Goal: Transaction & Acquisition: Download file/media

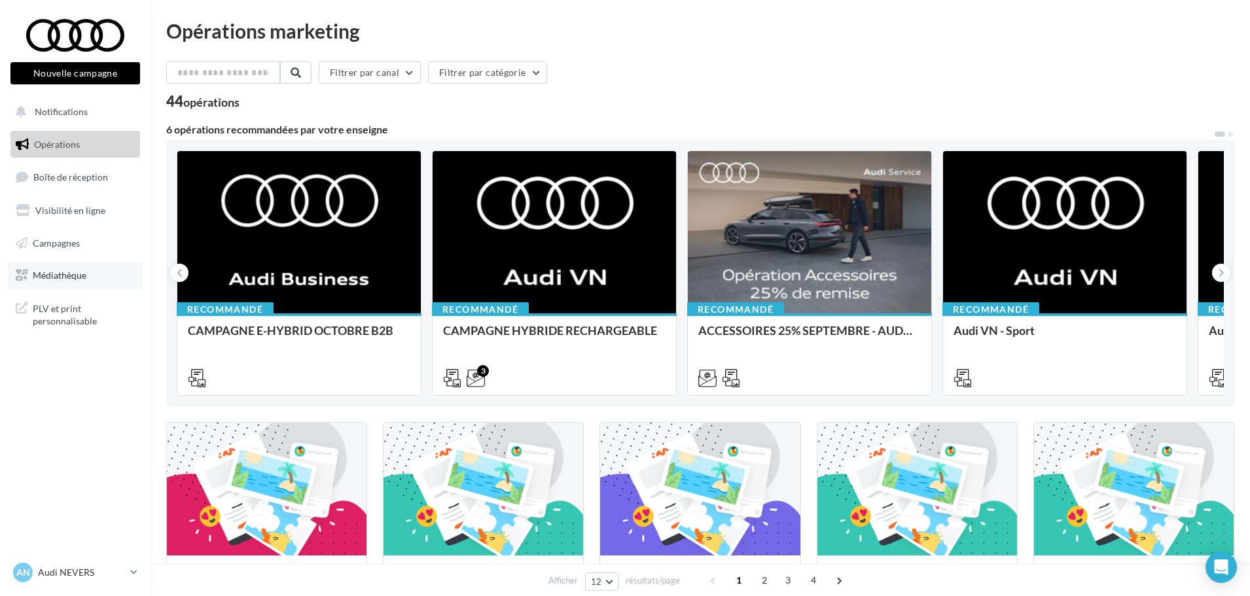
click at [63, 272] on span "Médiathèque" at bounding box center [60, 275] width 54 height 11
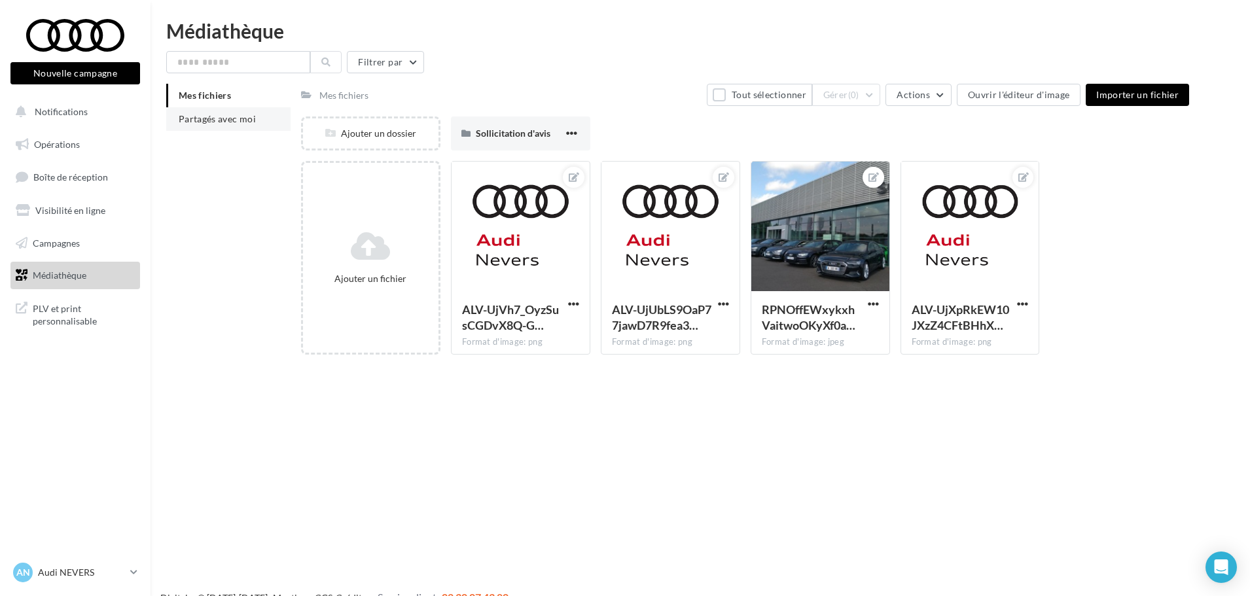
click at [225, 116] on span "Partagés avec moi" at bounding box center [217, 118] width 77 height 11
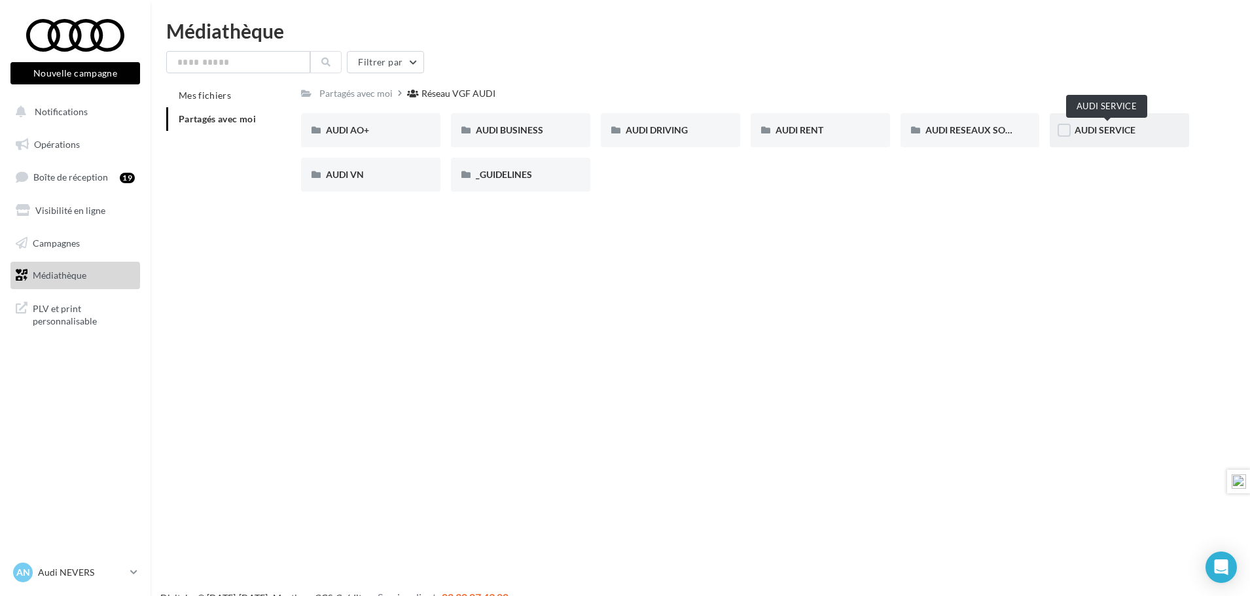
click at [1098, 128] on span "AUDI SERVICE" at bounding box center [1105, 129] width 61 height 11
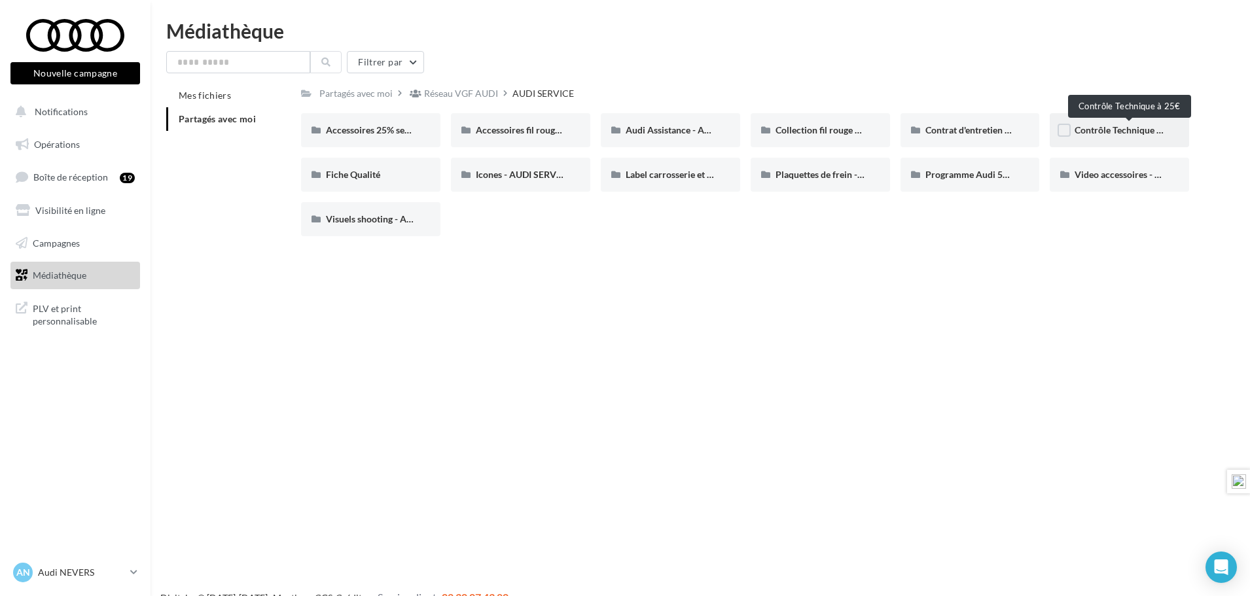
click at [1120, 128] on span "Contrôle Technique à 25€" at bounding box center [1127, 129] width 104 height 11
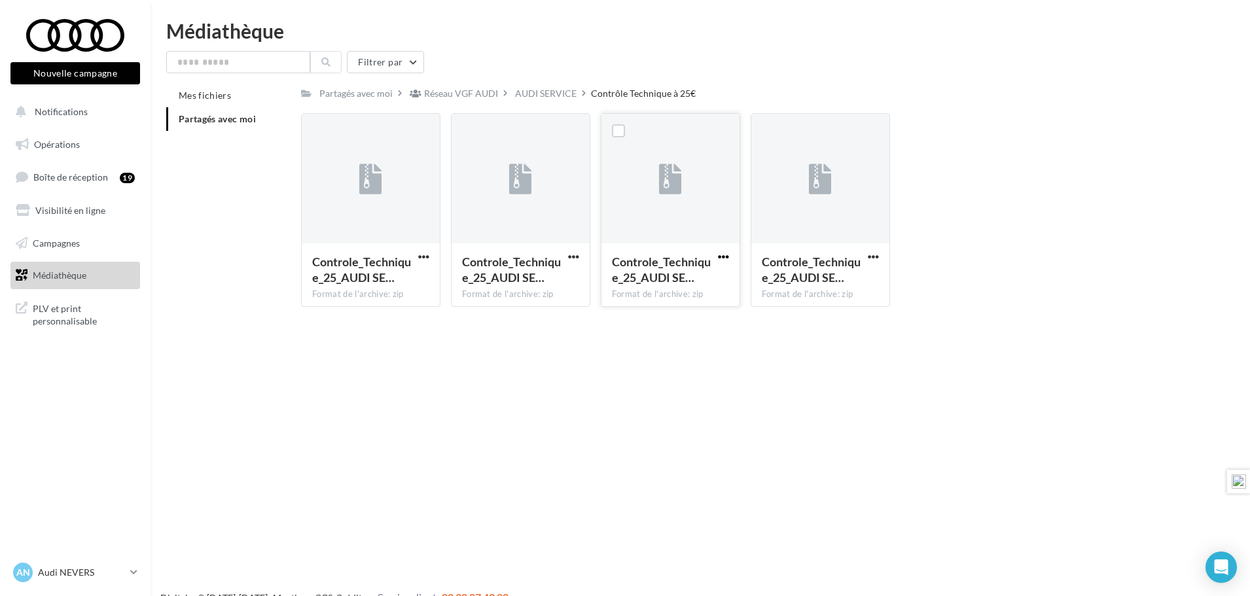
click at [722, 255] on span "button" at bounding box center [723, 256] width 11 height 11
click at [690, 275] on button "Télécharger" at bounding box center [666, 283] width 131 height 34
click at [573, 257] on span "button" at bounding box center [573, 256] width 11 height 11
click at [552, 275] on button "Télécharger" at bounding box center [516, 283] width 131 height 34
